Goal: Information Seeking & Learning: Learn about a topic

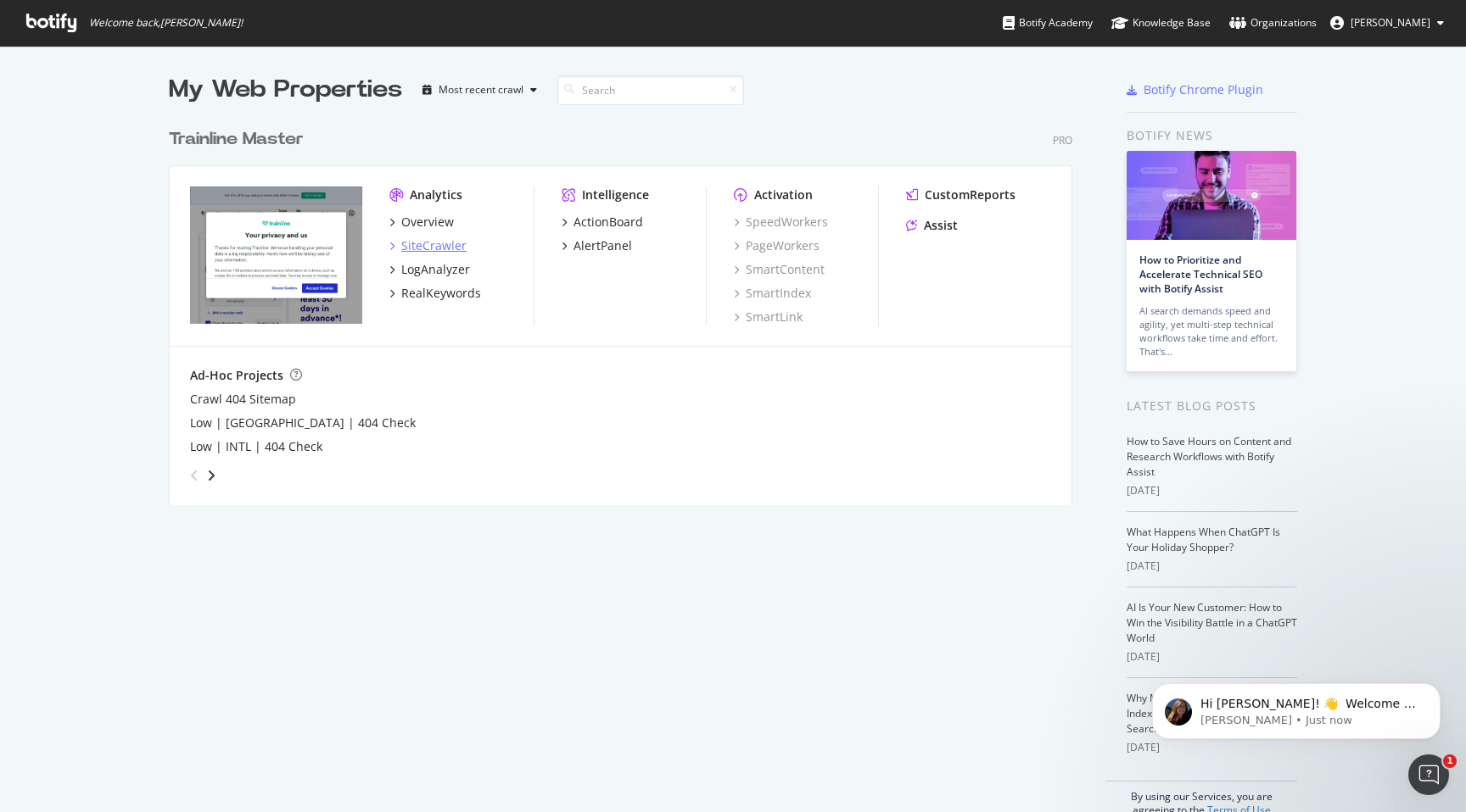
click at [431, 241] on div "SiteCrawler" at bounding box center [434, 246] width 65 height 17
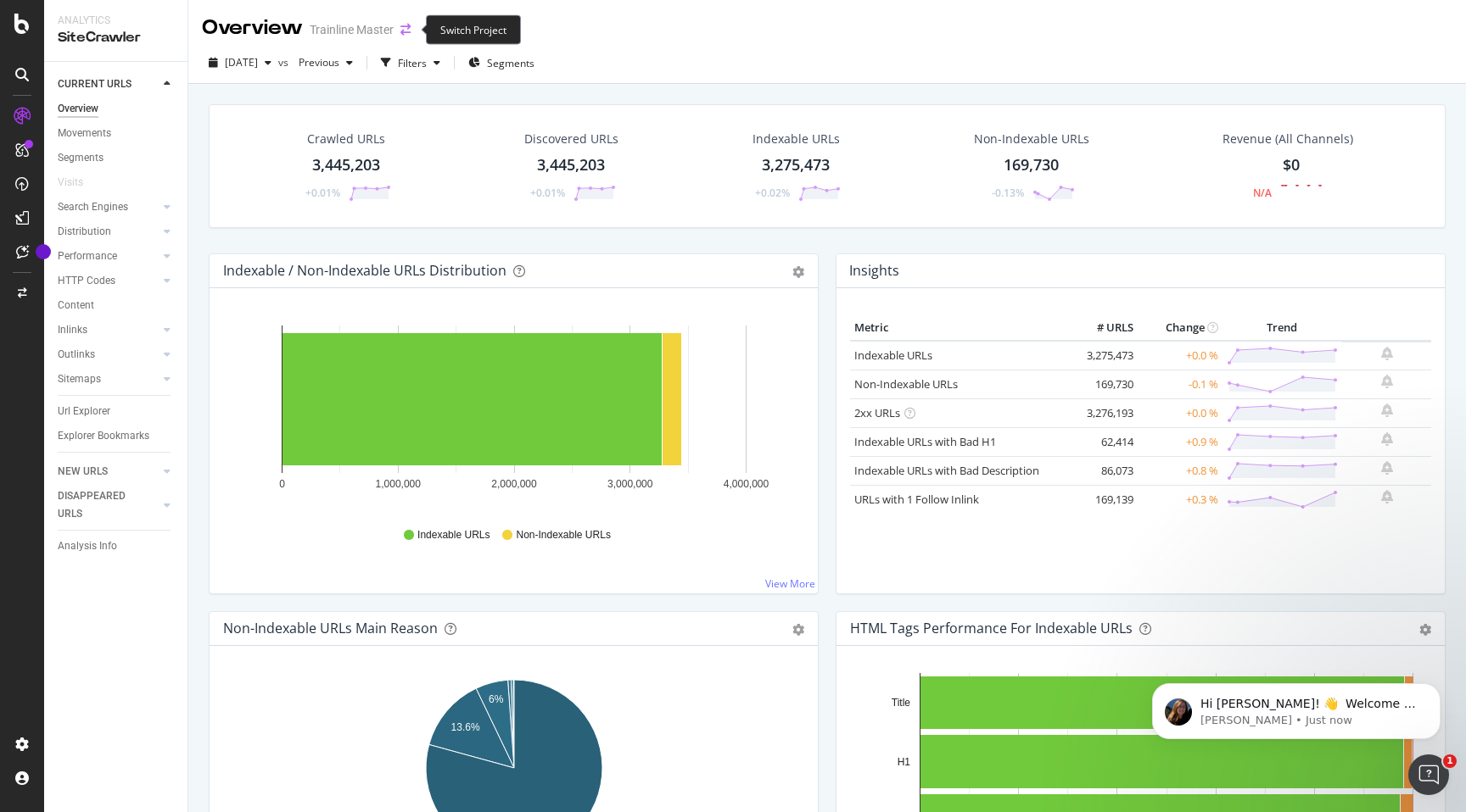
click at [401, 27] on icon "arrow-right-arrow-left" at bounding box center [406, 30] width 10 height 12
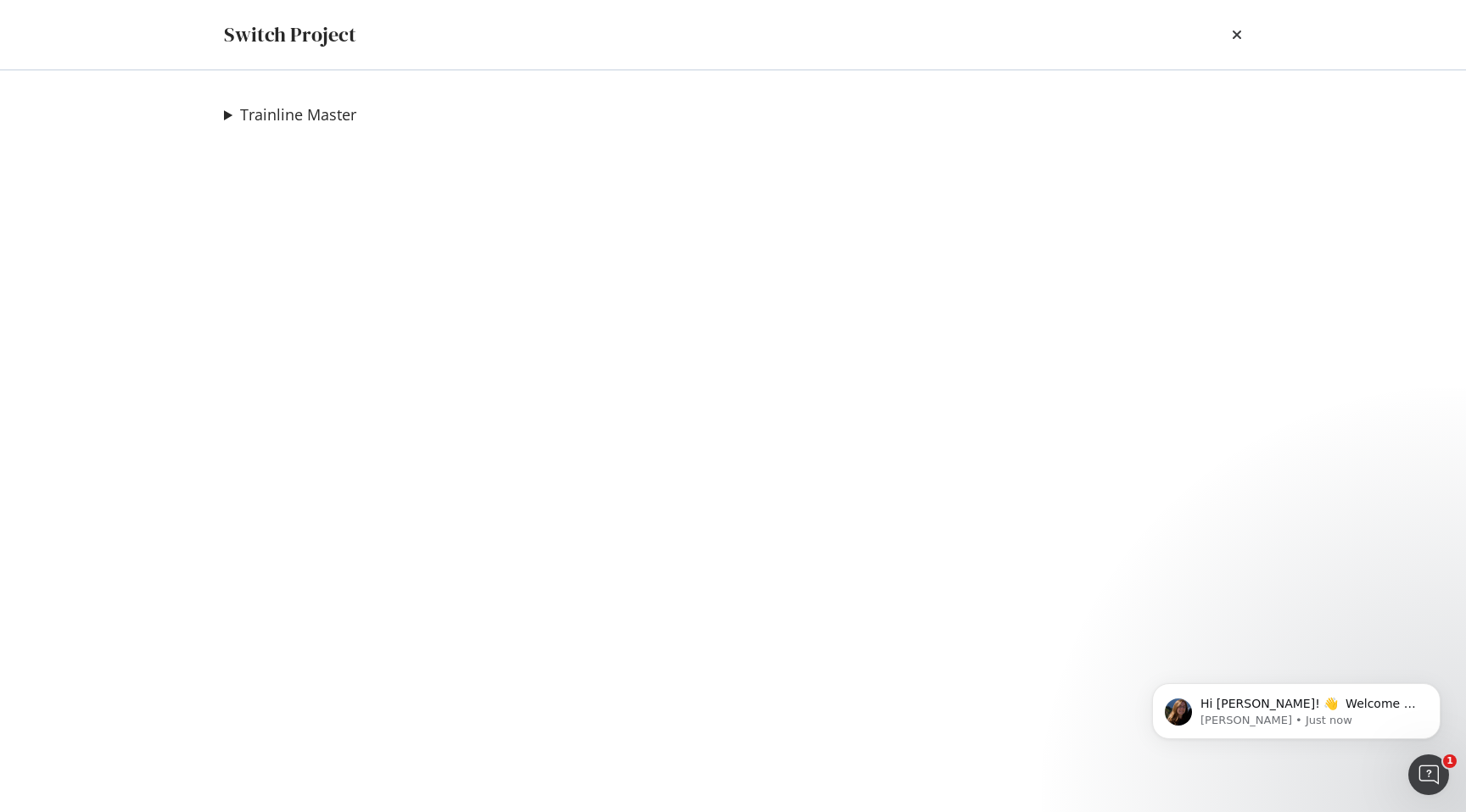
click at [226, 114] on summary "Trainline Master" at bounding box center [290, 116] width 132 height 22
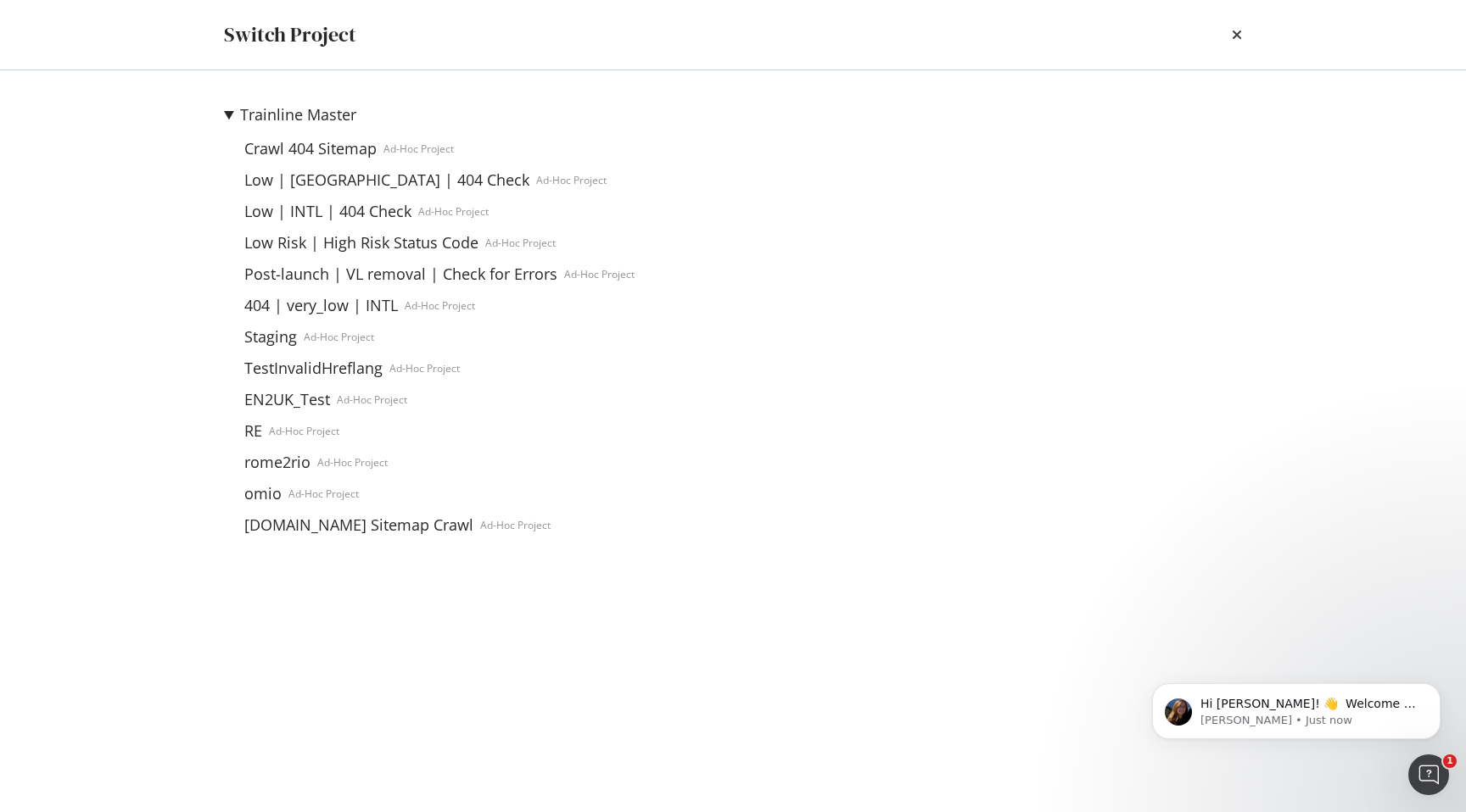
click at [226, 114] on summary "Trainline Master" at bounding box center [429, 116] width 411 height 22
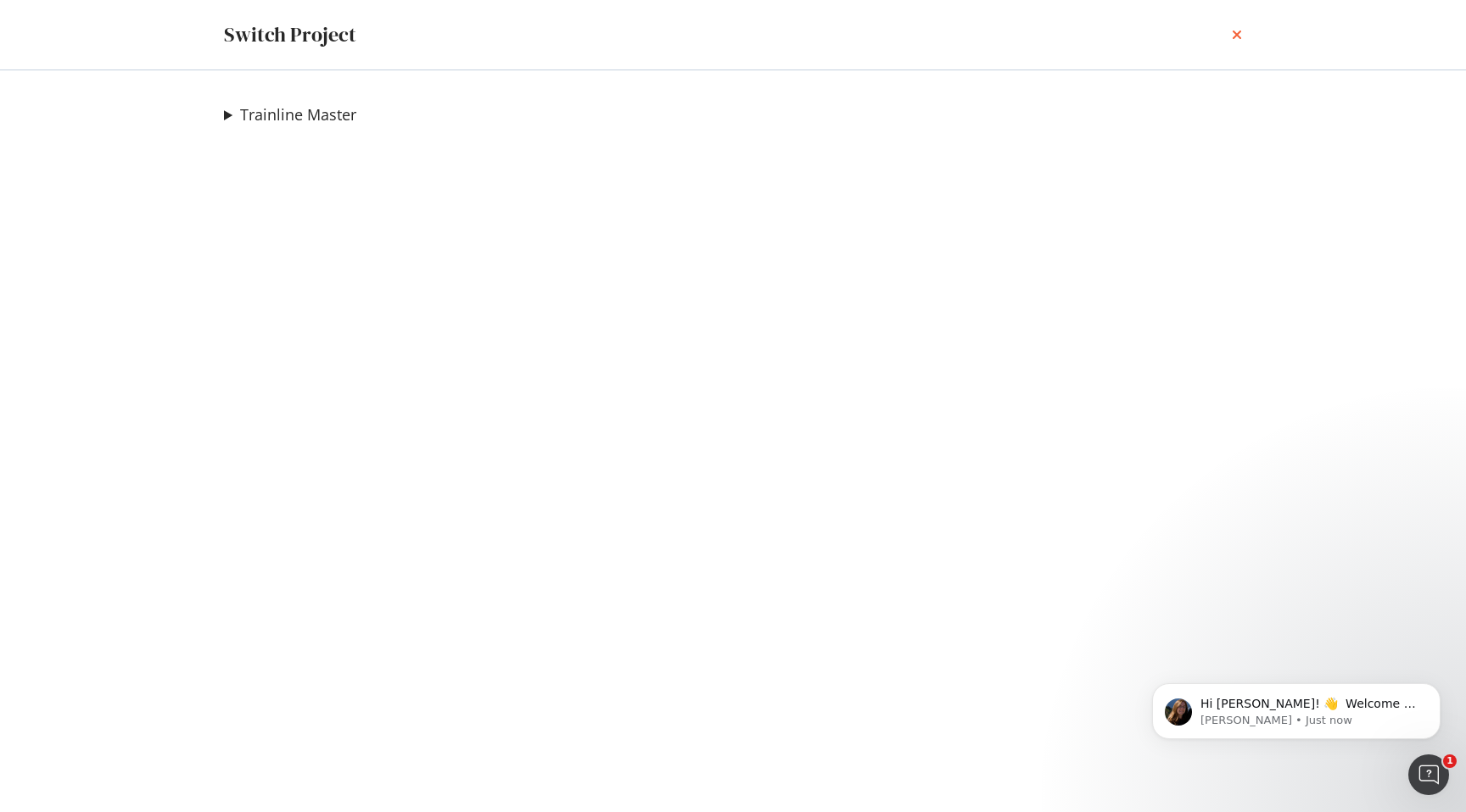
click at [1241, 36] on icon "times" at bounding box center [1237, 35] width 10 height 14
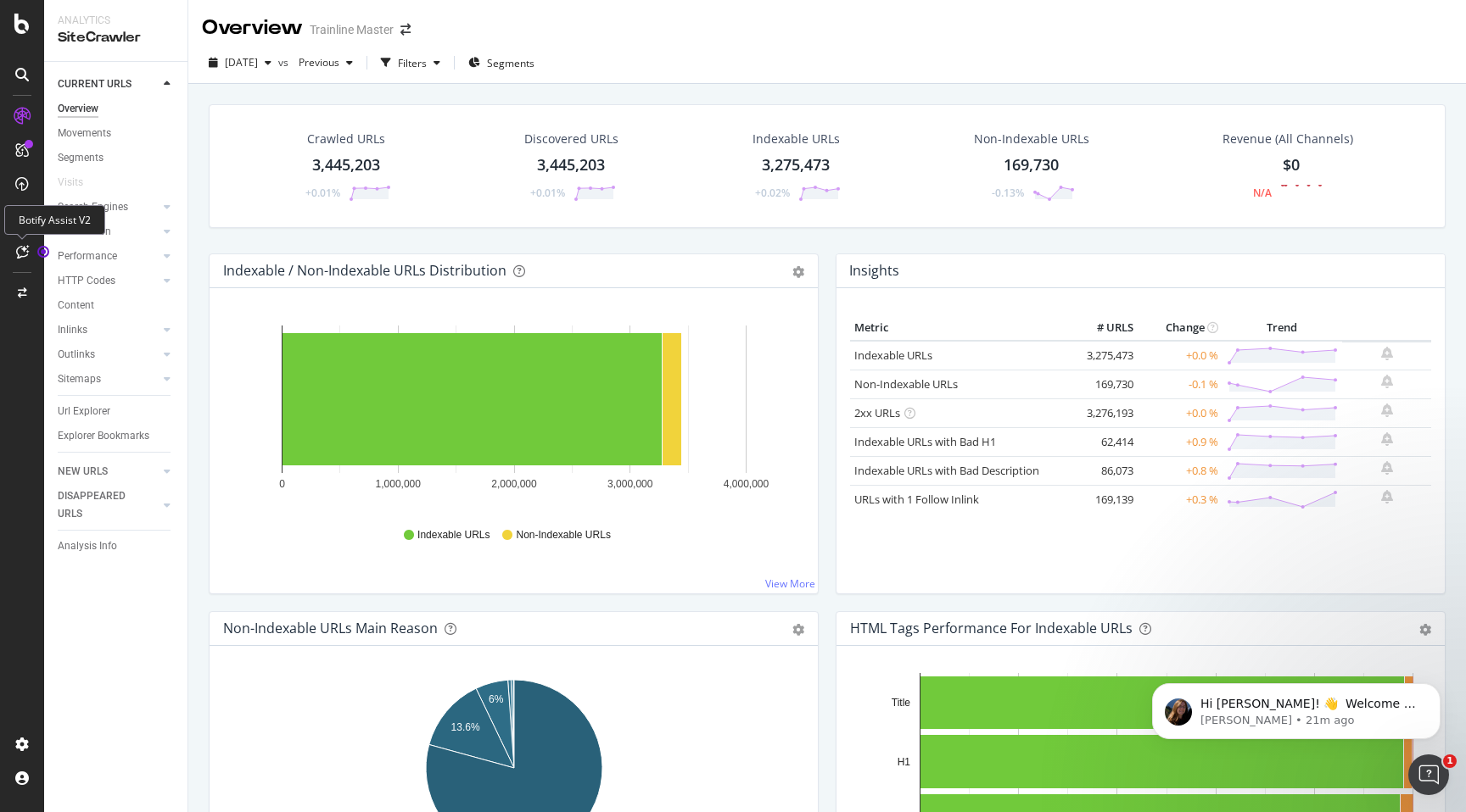
click at [28, 256] on icon at bounding box center [22, 252] width 13 height 14
